Goal: Task Accomplishment & Management: Use online tool/utility

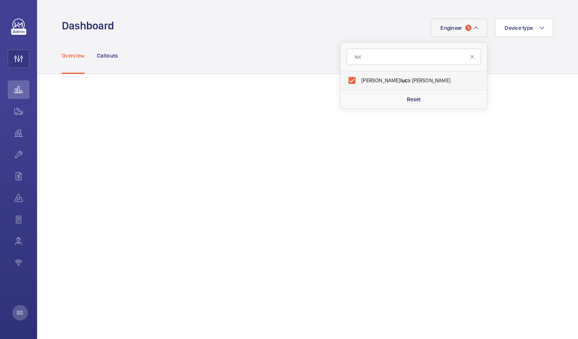
click at [349, 75] on label "[PERSON_NAME]" at bounding box center [408, 80] width 134 height 19
click at [349, 75] on input "[PERSON_NAME]" at bounding box center [351, 80] width 15 height 15
checkbox input "false"
click at [366, 58] on input "luc" at bounding box center [414, 57] width 134 height 16
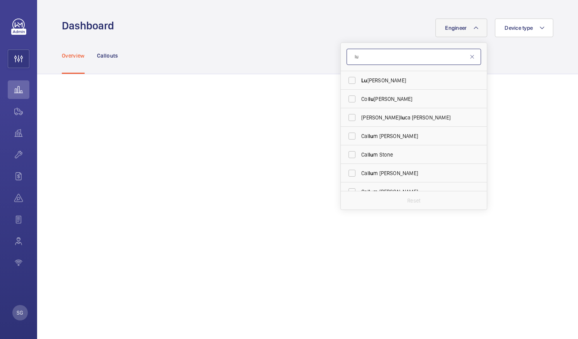
type input "l"
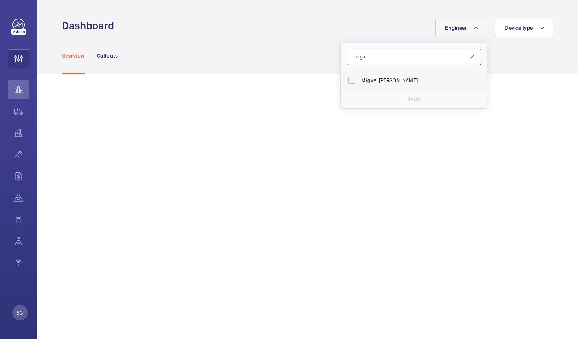
type input "migu"
click at [345, 78] on label "Migu el Castillo" at bounding box center [408, 80] width 134 height 19
click at [345, 78] on input "Migu el Castillo" at bounding box center [351, 80] width 15 height 15
checkbox input "true"
click at [227, 48] on div "Overview Callouts" at bounding box center [307, 55] width 491 height 37
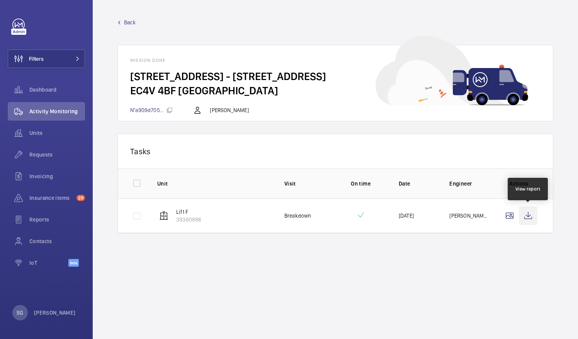
click at [527, 216] on wm-front-icon-button at bounding box center [528, 215] width 19 height 19
click at [54, 160] on div "Requests" at bounding box center [46, 154] width 77 height 19
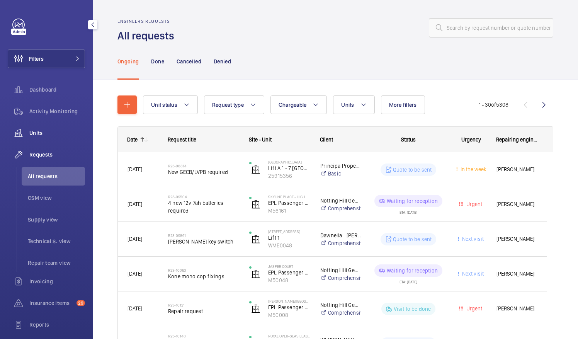
click at [49, 136] on span "Units" at bounding box center [57, 133] width 56 height 8
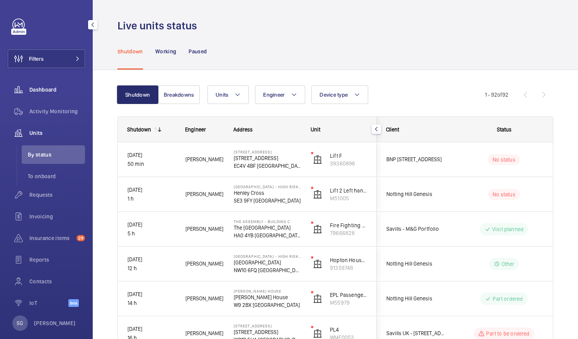
click at [42, 86] on span "Dashboard" at bounding box center [57, 90] width 56 height 8
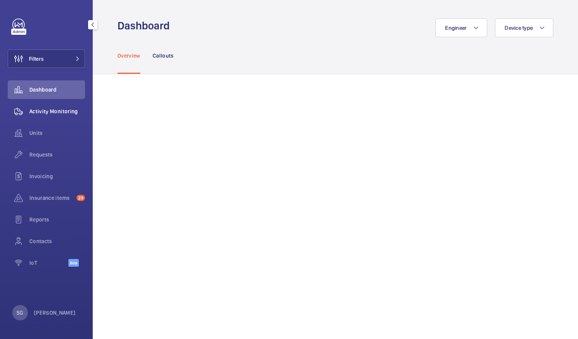
click at [62, 114] on span "Activity Monitoring" at bounding box center [57, 111] width 56 height 8
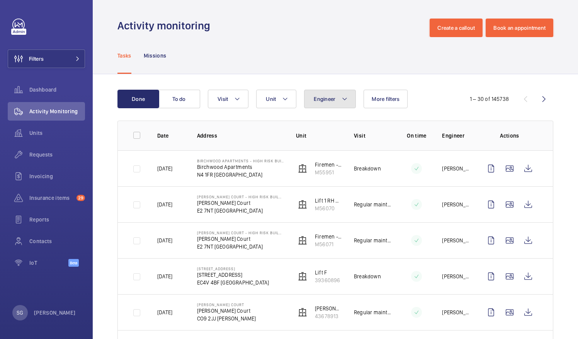
click at [348, 104] on button "Engineer" at bounding box center [330, 99] width 52 height 19
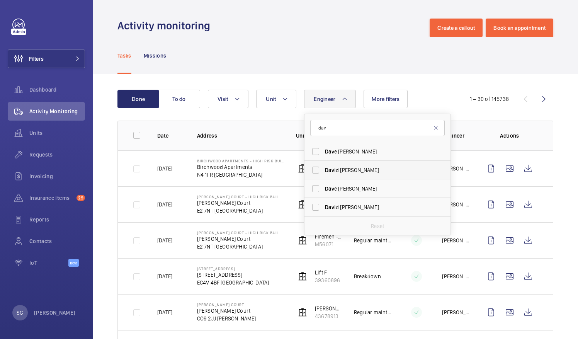
type input "dav"
click at [318, 169] on label "Dav id [PERSON_NAME]" at bounding box center [371, 170] width 134 height 19
click at [318, 169] on input "Dav id [PERSON_NAME]" at bounding box center [315, 169] width 15 height 15
checkbox input "true"
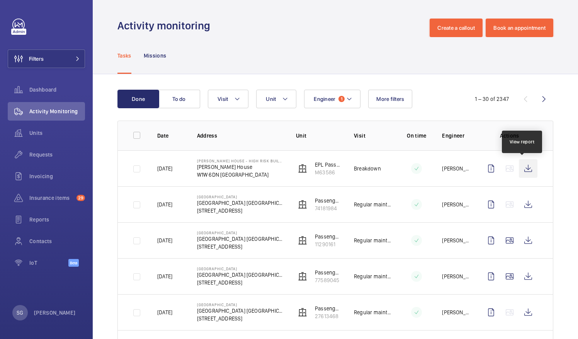
click at [522, 166] on wm-front-icon-button at bounding box center [528, 168] width 19 height 19
